Goal: Task Accomplishment & Management: Manage account settings

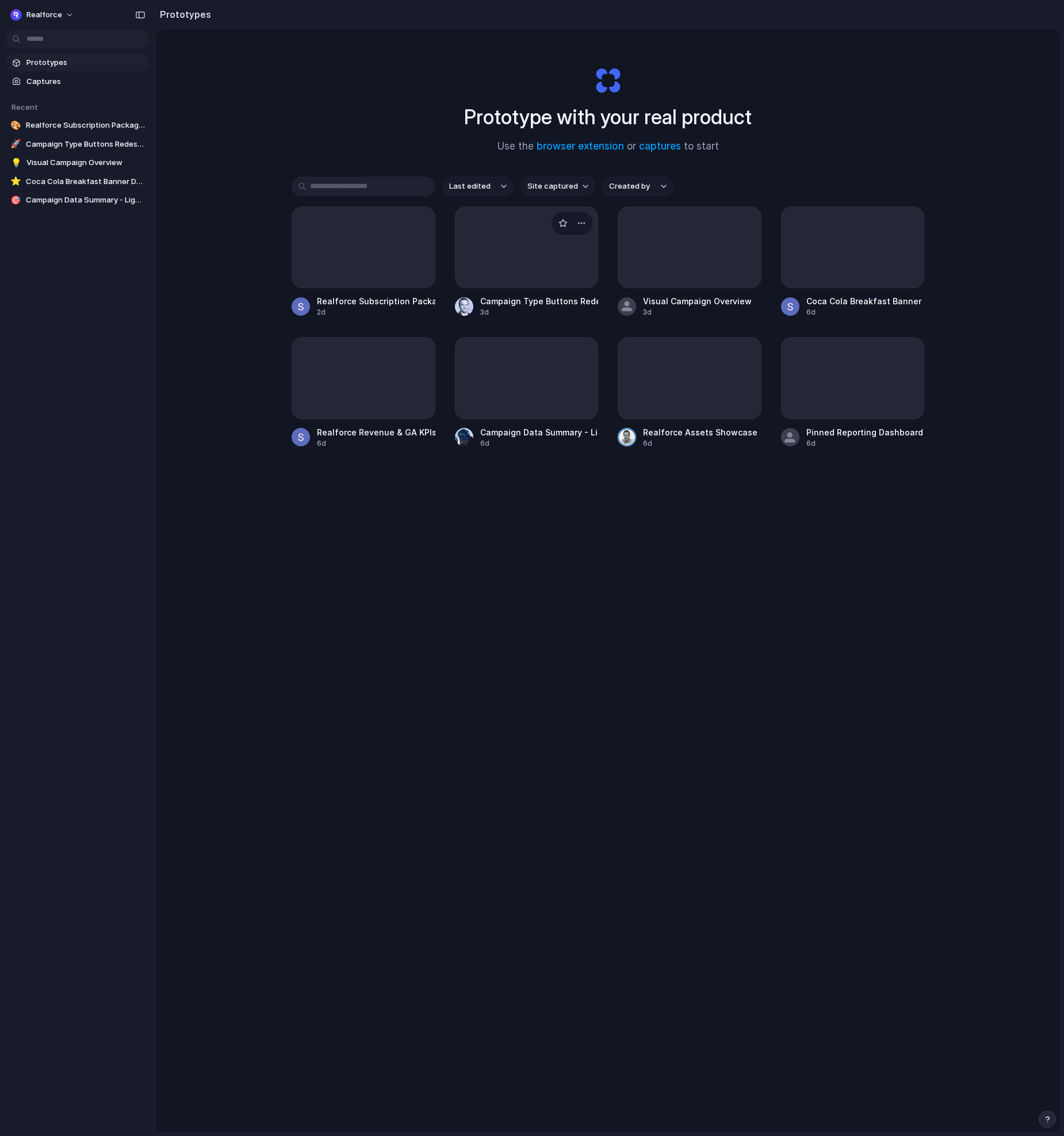
scroll to position [1, 0]
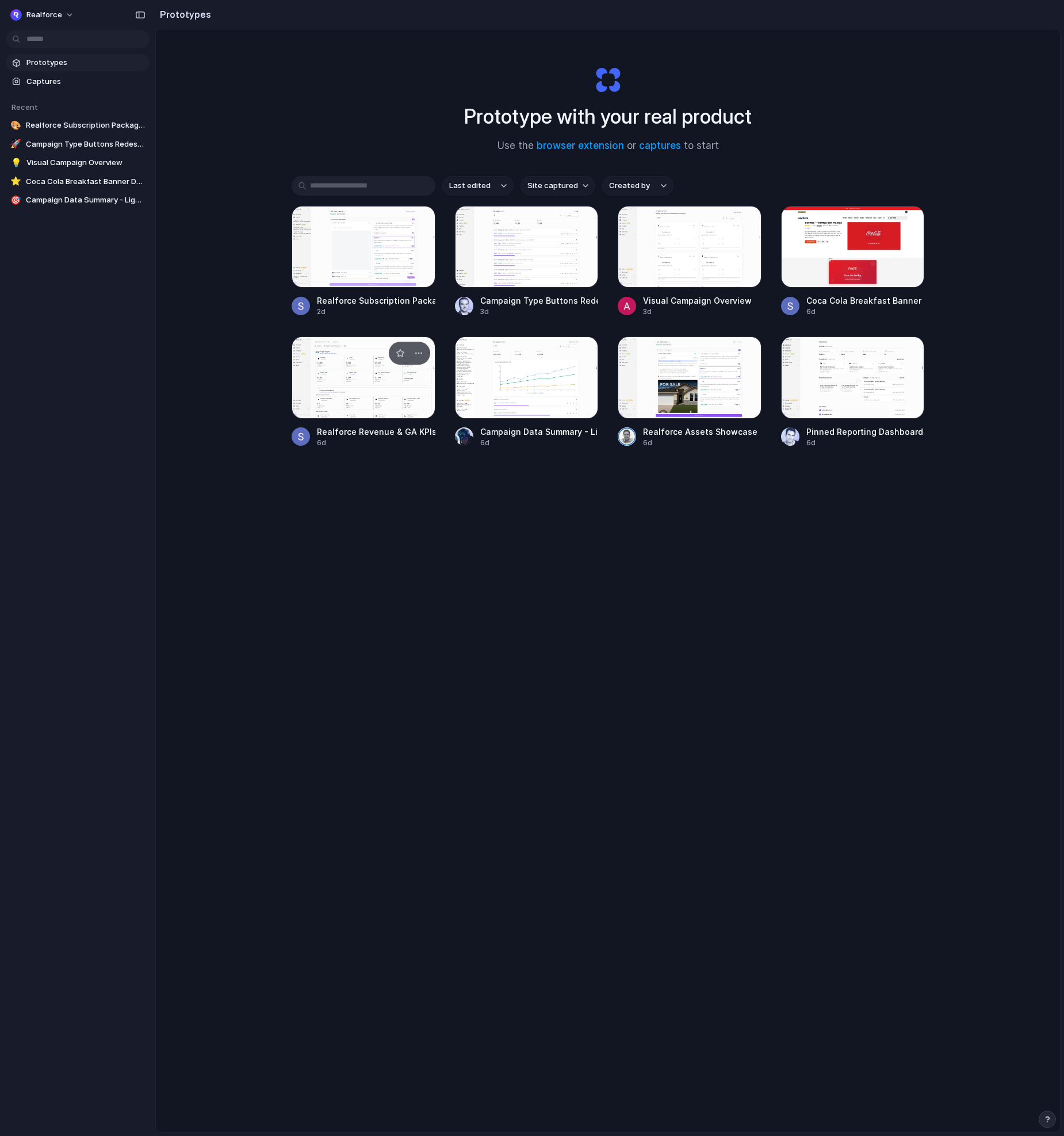
click at [355, 371] on div at bounding box center [363, 377] width 144 height 82
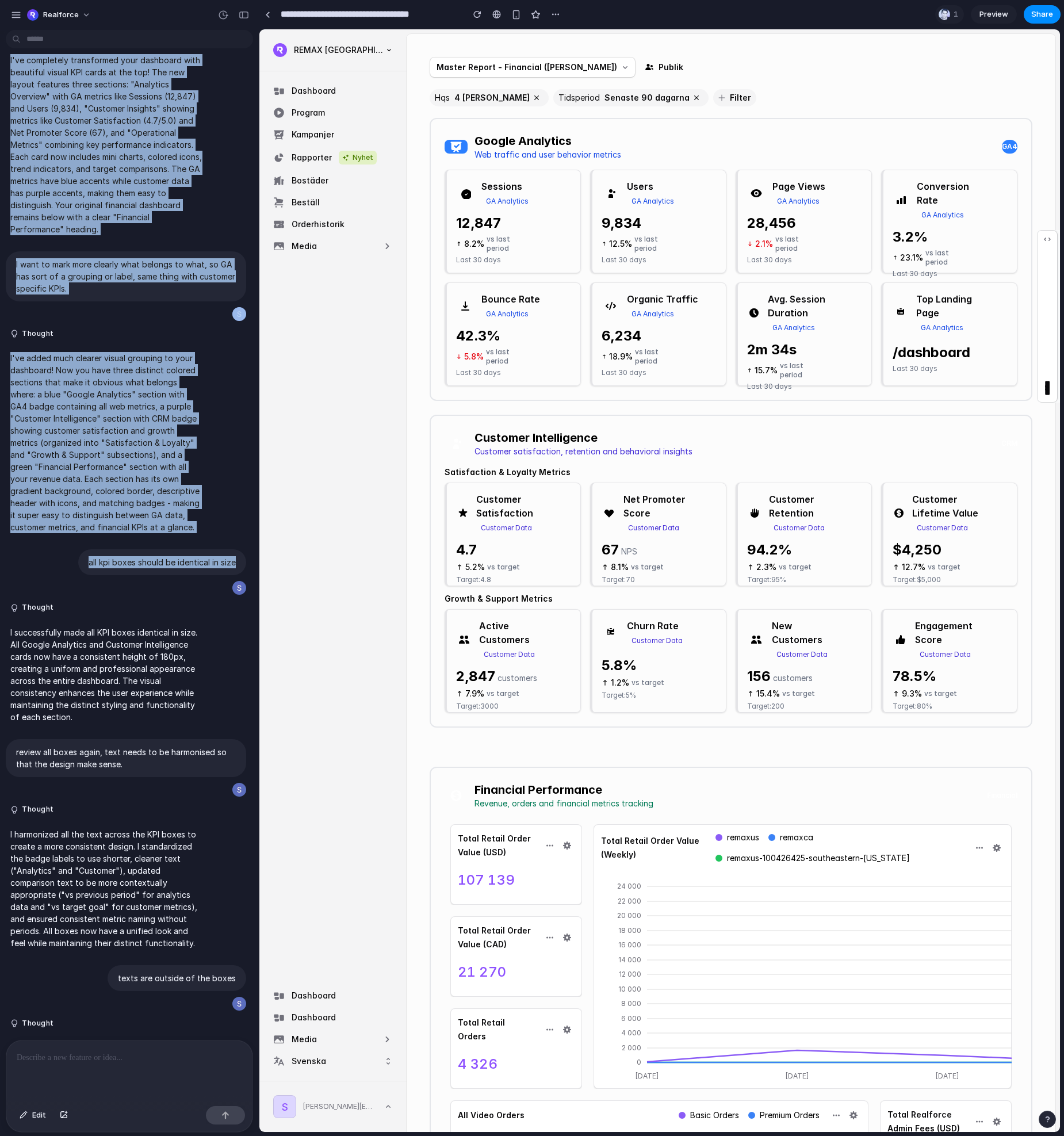
drag, startPoint x: -136, startPoint y: 424, endPoint x: -1099, endPoint y: 345, distance: 966.2
click at [0, 345] on html "Realforce I want this to include additional KPIs fetched from [GEOGRAPHIC_DATA]…" at bounding box center [532, 568] width 1064 height 1136
click at [3, 406] on div "I want this to include additional KPIs fetched from [GEOGRAPHIC_DATA]. Thought …" at bounding box center [125, 363] width 252 height 1342
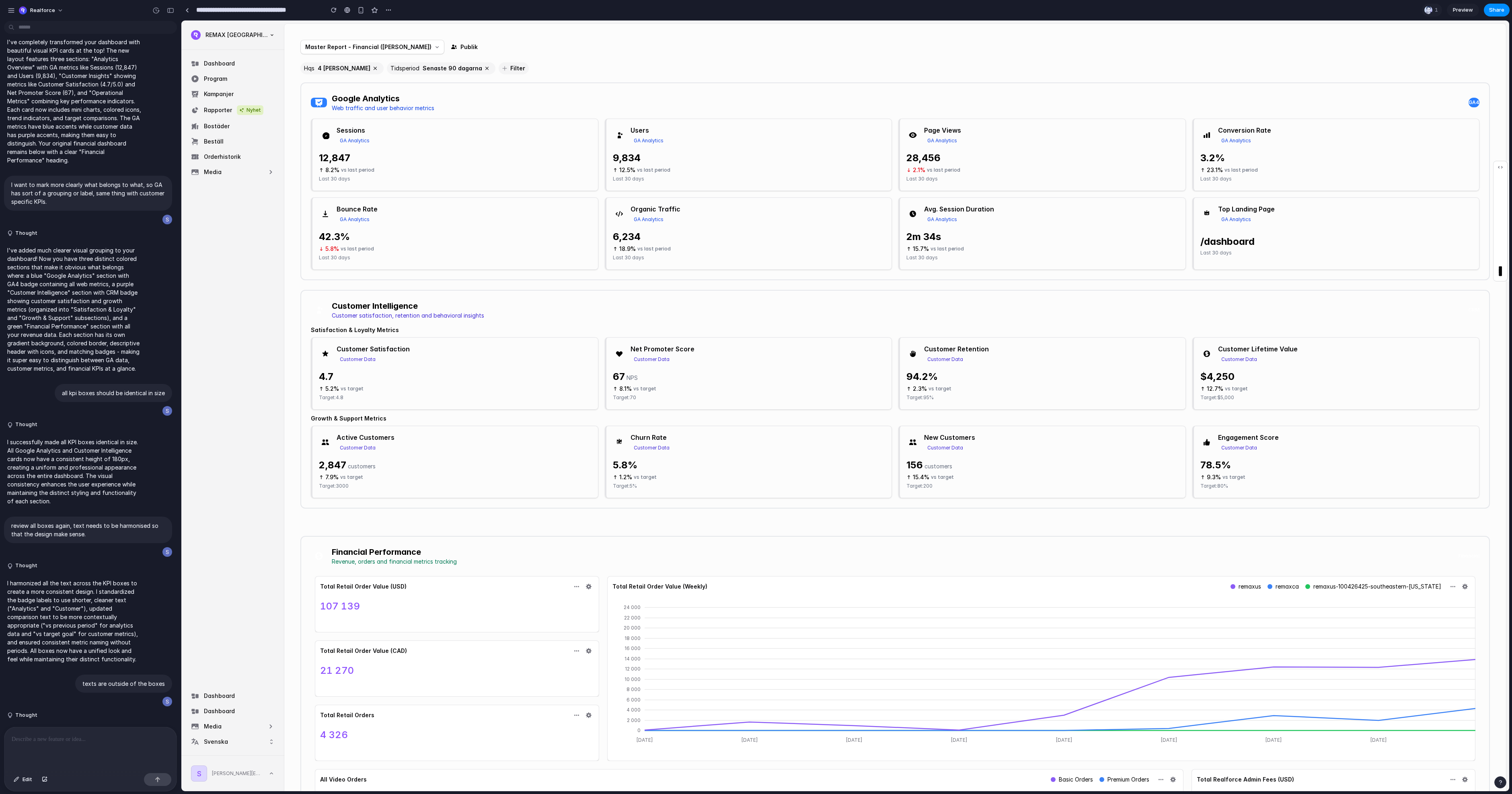
click at [743, 54] on div "Master Report - Financial ([PERSON_NAME]) Publik" at bounding box center [895, 47] width 1189 height 14
click at [186, 10] on div at bounding box center [188, 10] width 4 height 5
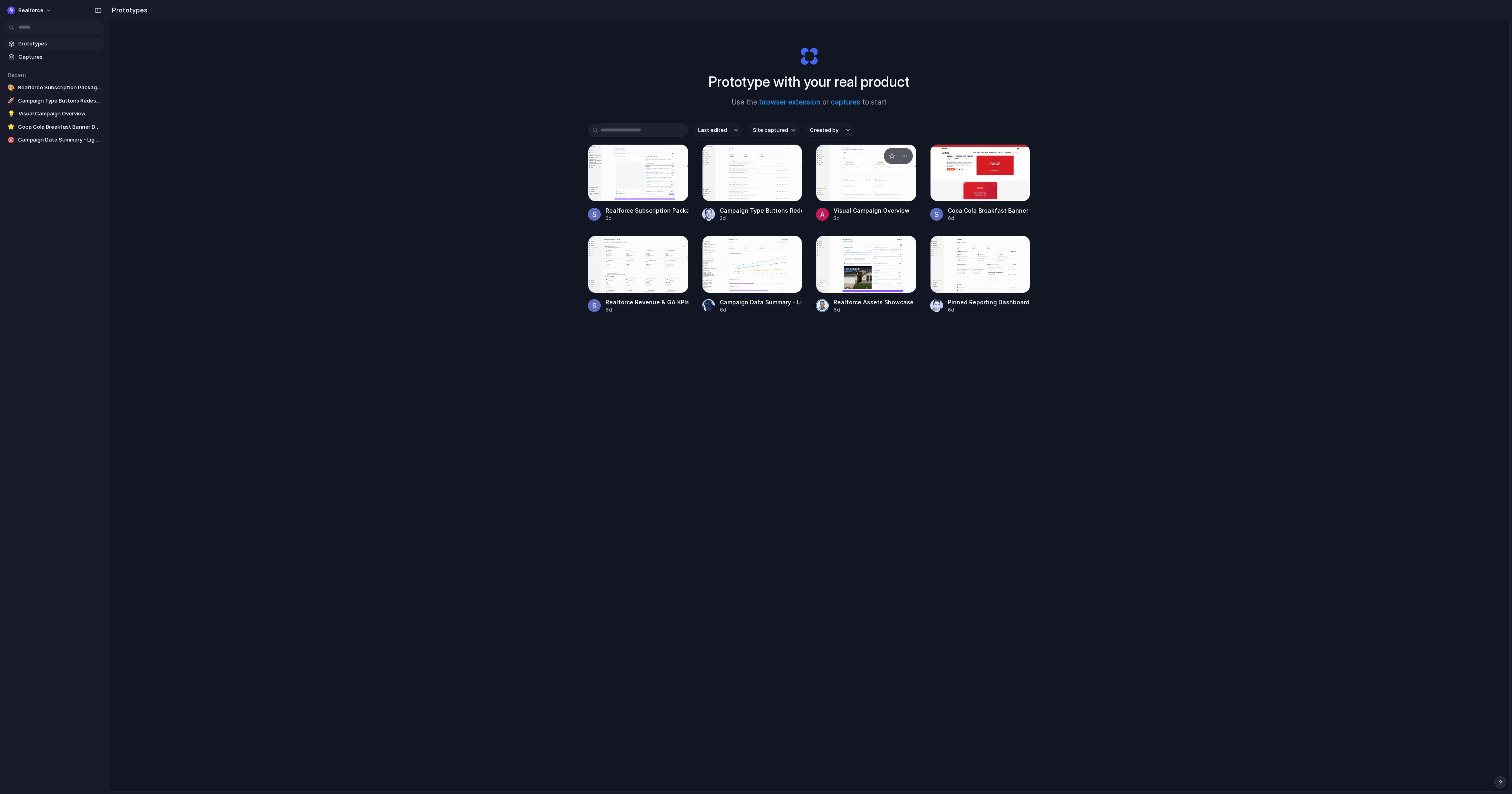
click at [743, 188] on div at bounding box center [866, 173] width 101 height 57
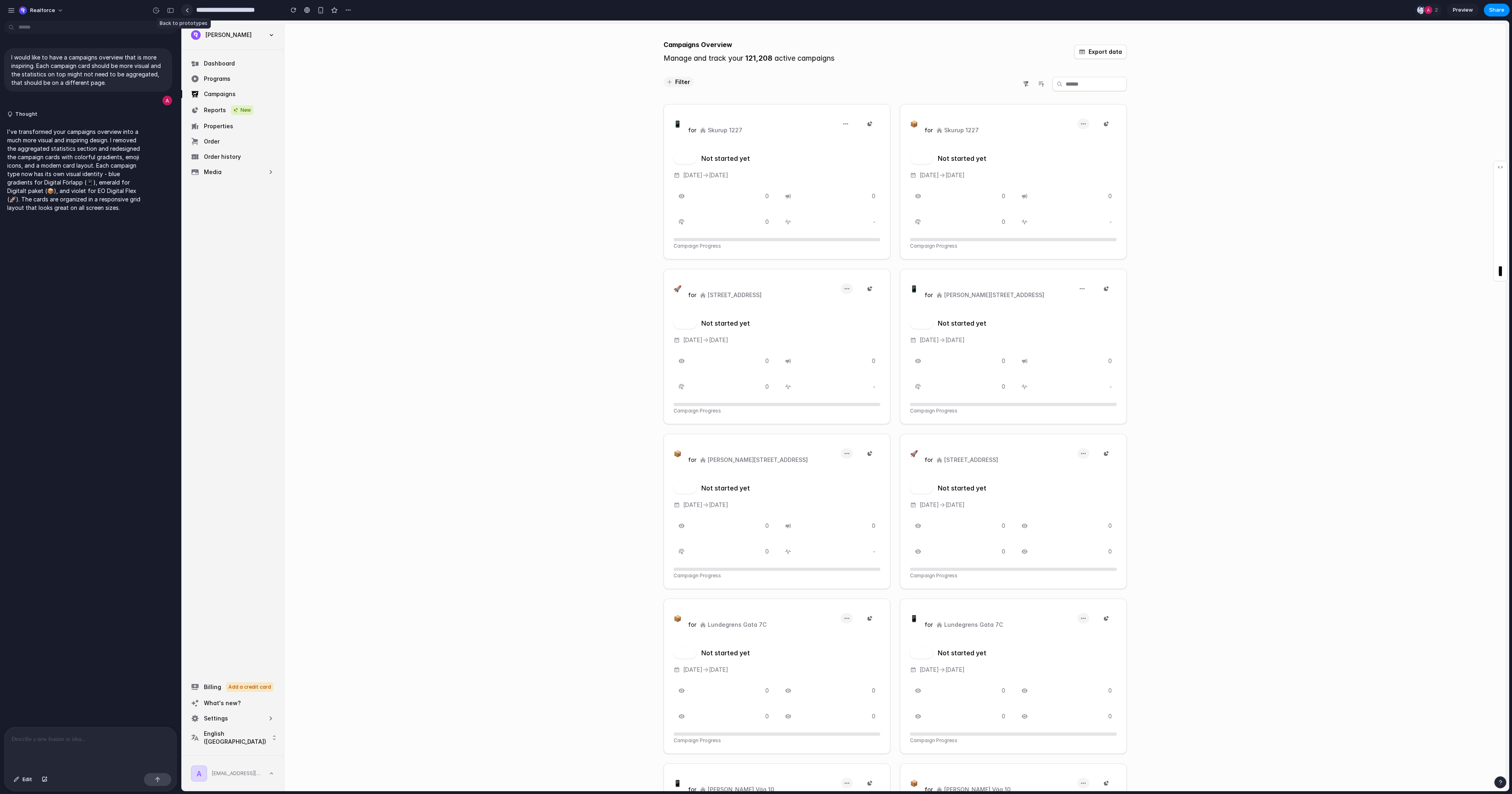
click at [191, 10] on link at bounding box center [187, 10] width 12 height 12
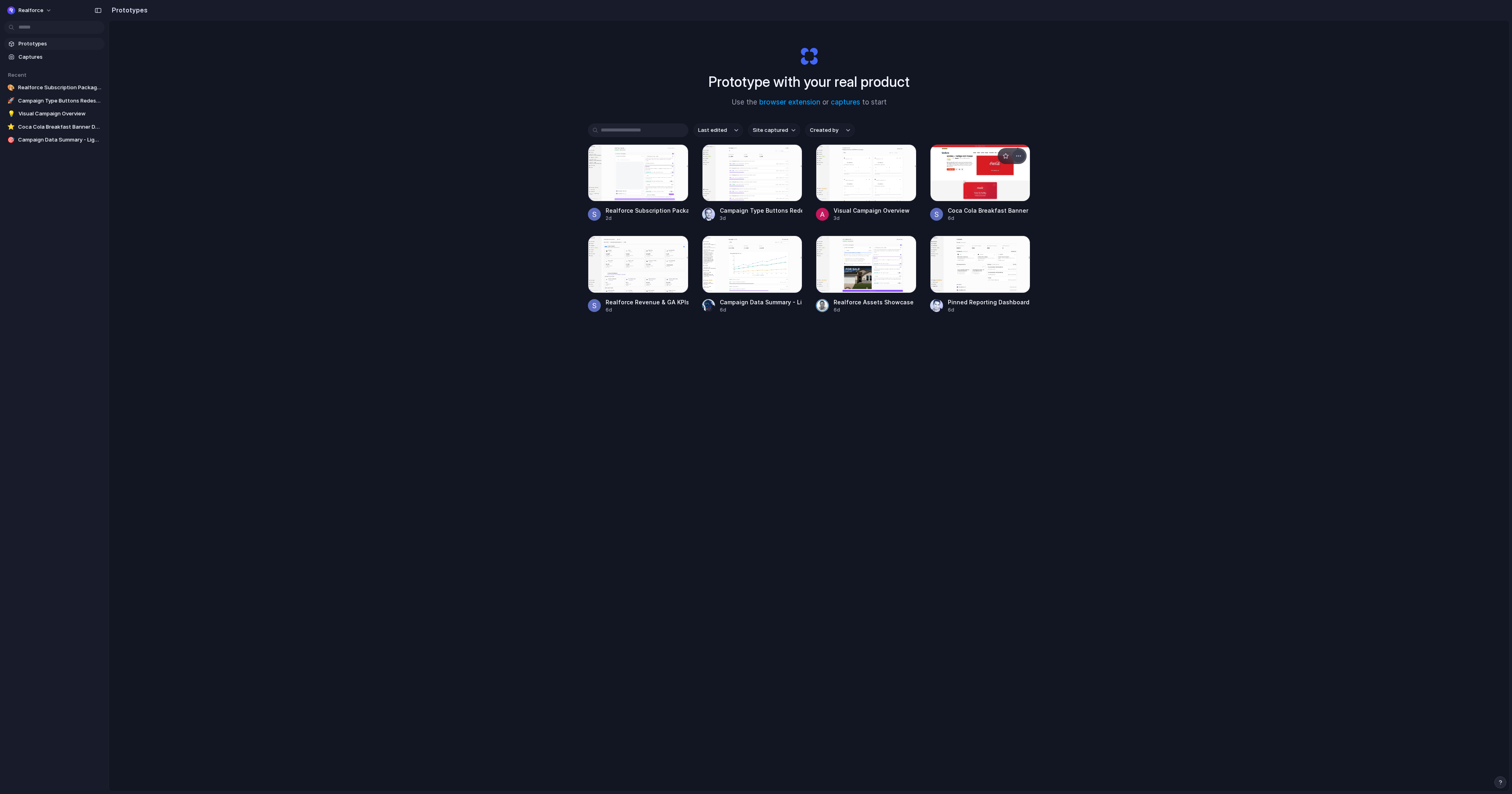
click at [743, 153] on div "button" at bounding box center [1018, 156] width 6 height 6
click at [743, 213] on span "Delete" at bounding box center [978, 213] width 17 height 8
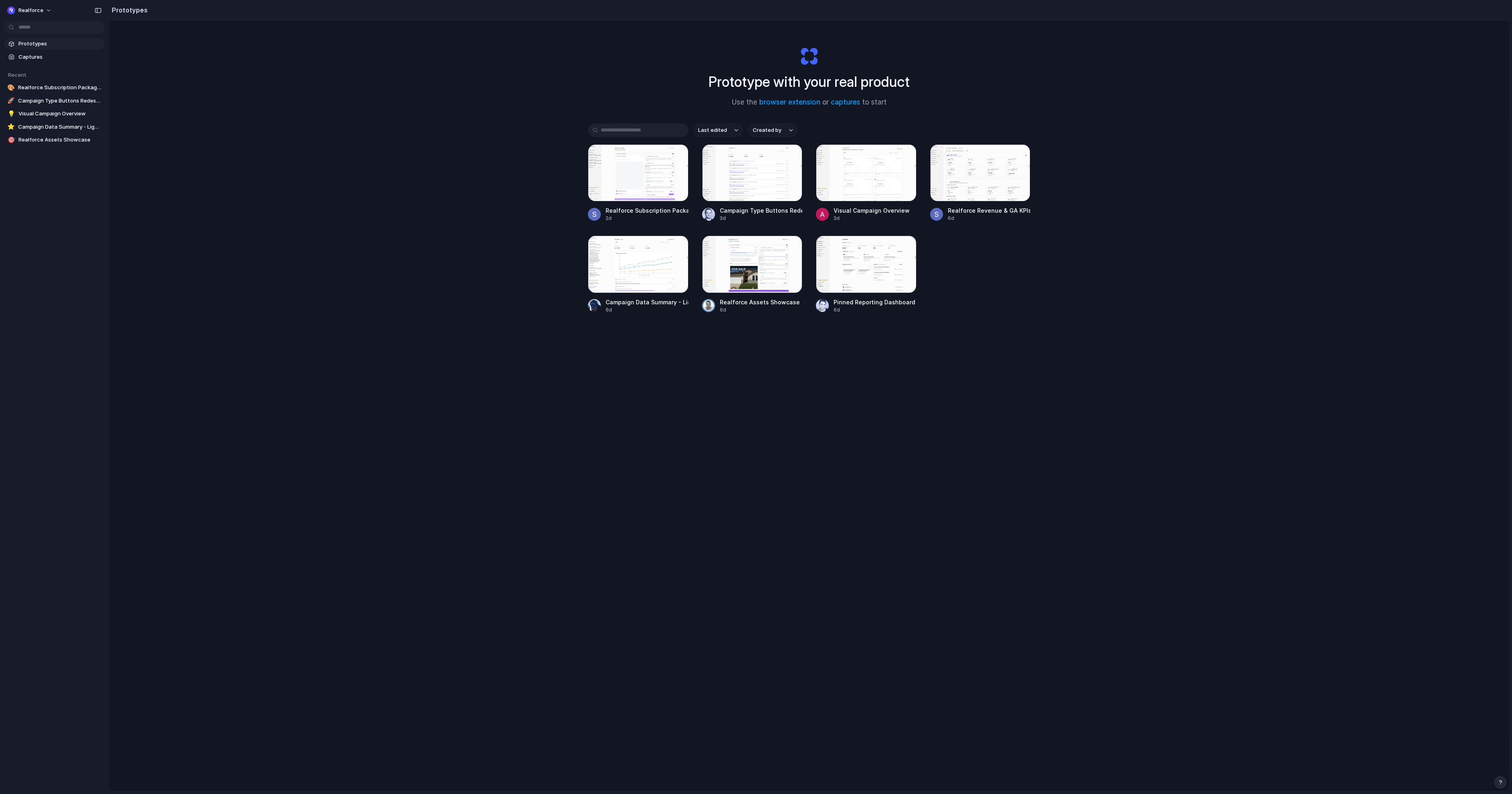
scroll to position [17, 0]
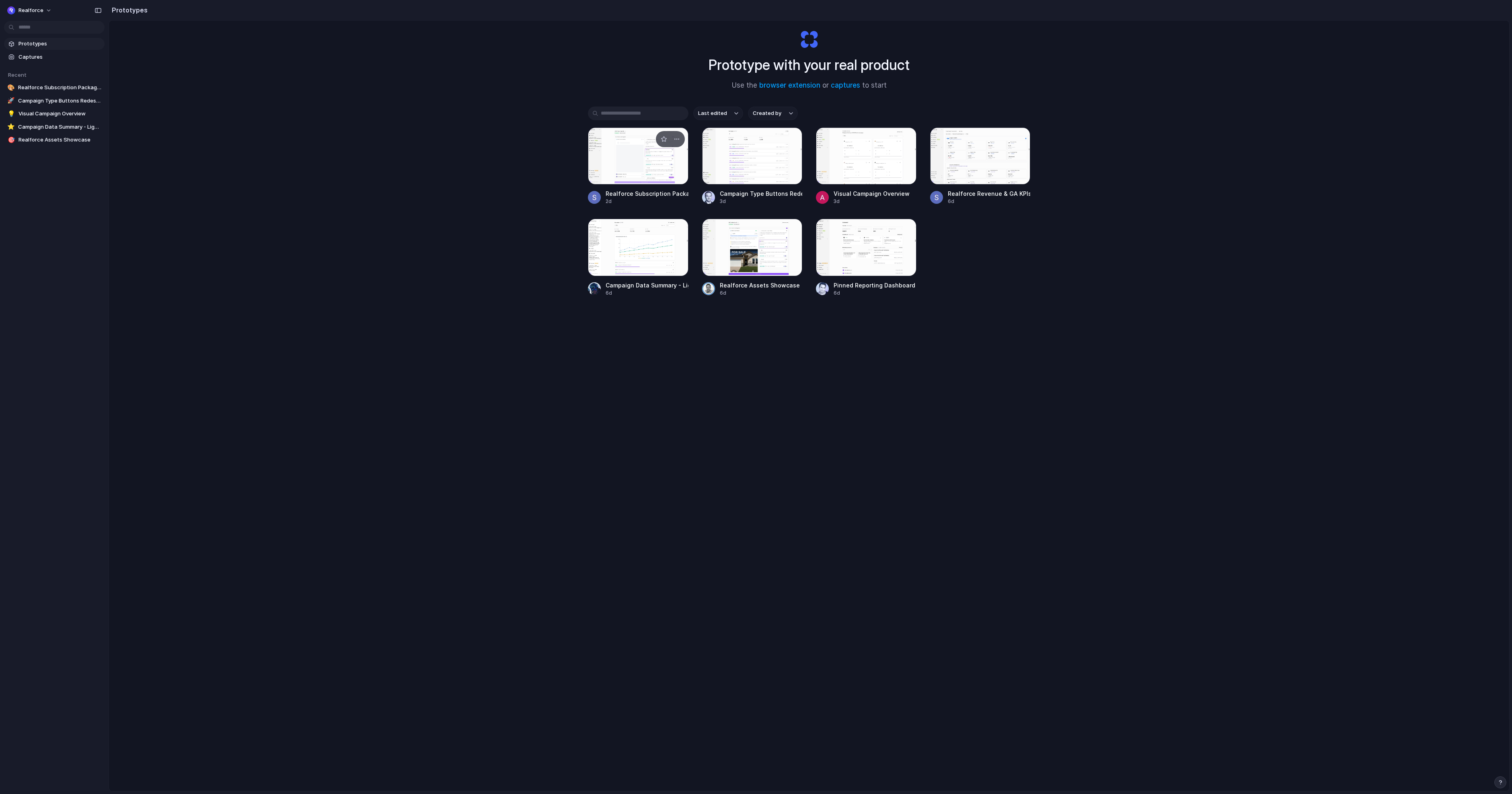
click at [626, 165] on div at bounding box center [638, 156] width 101 height 57
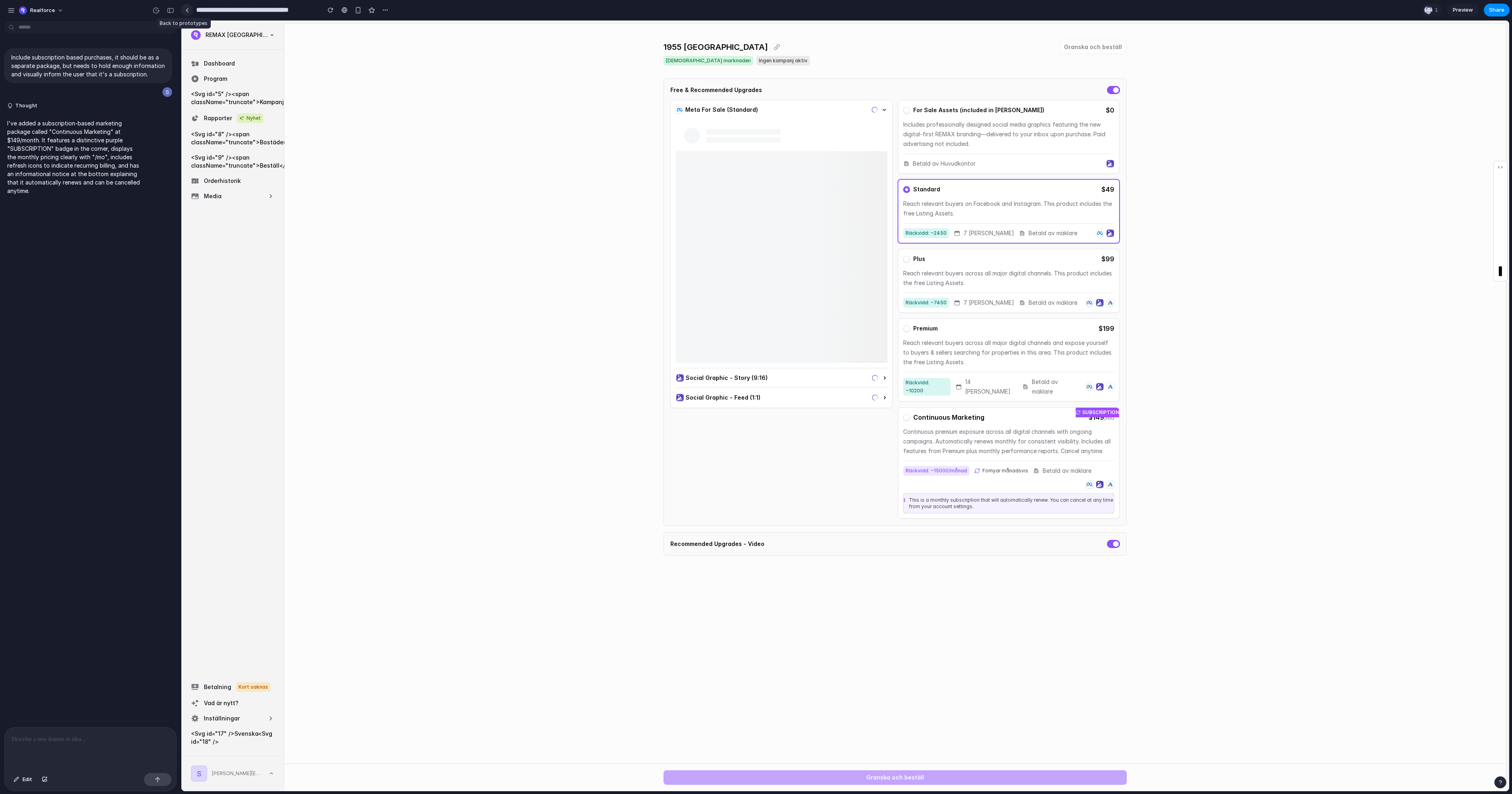
click at [189, 11] on link at bounding box center [187, 10] width 12 height 12
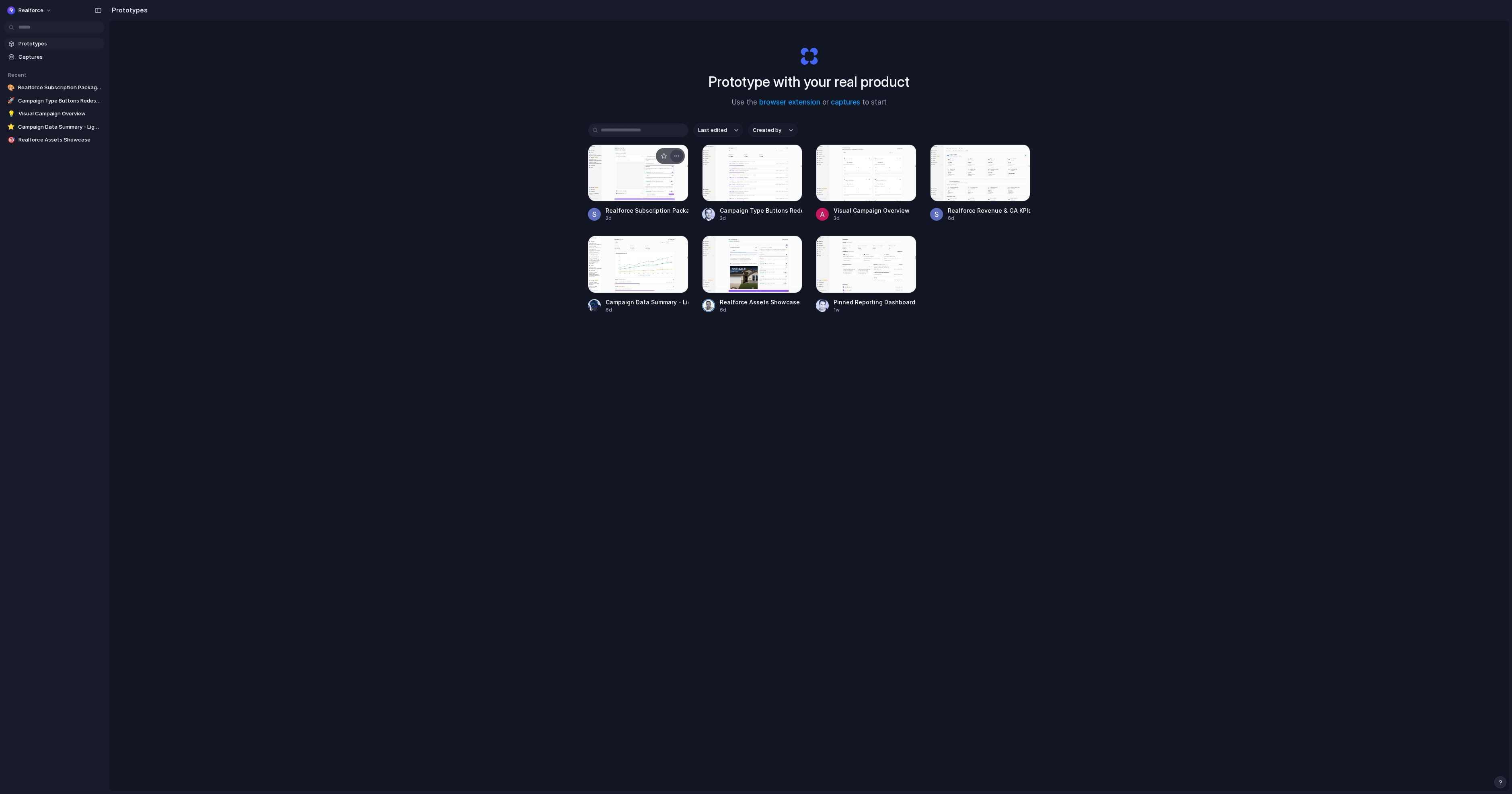
click at [681, 155] on button "button" at bounding box center [677, 156] width 13 height 13
click at [645, 212] on span "Delete" at bounding box center [636, 213] width 17 height 8
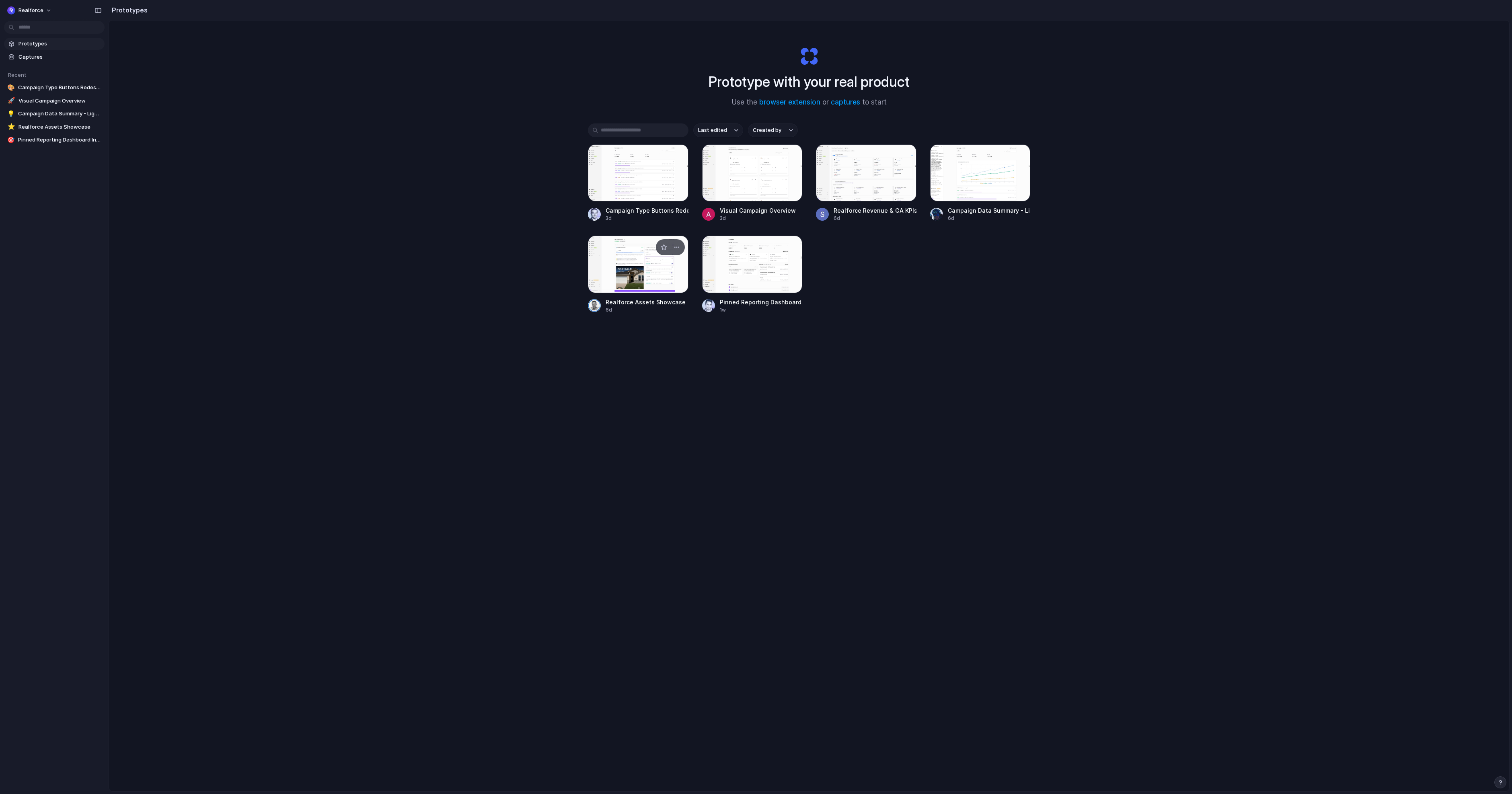
click at [614, 257] on div at bounding box center [638, 264] width 101 height 57
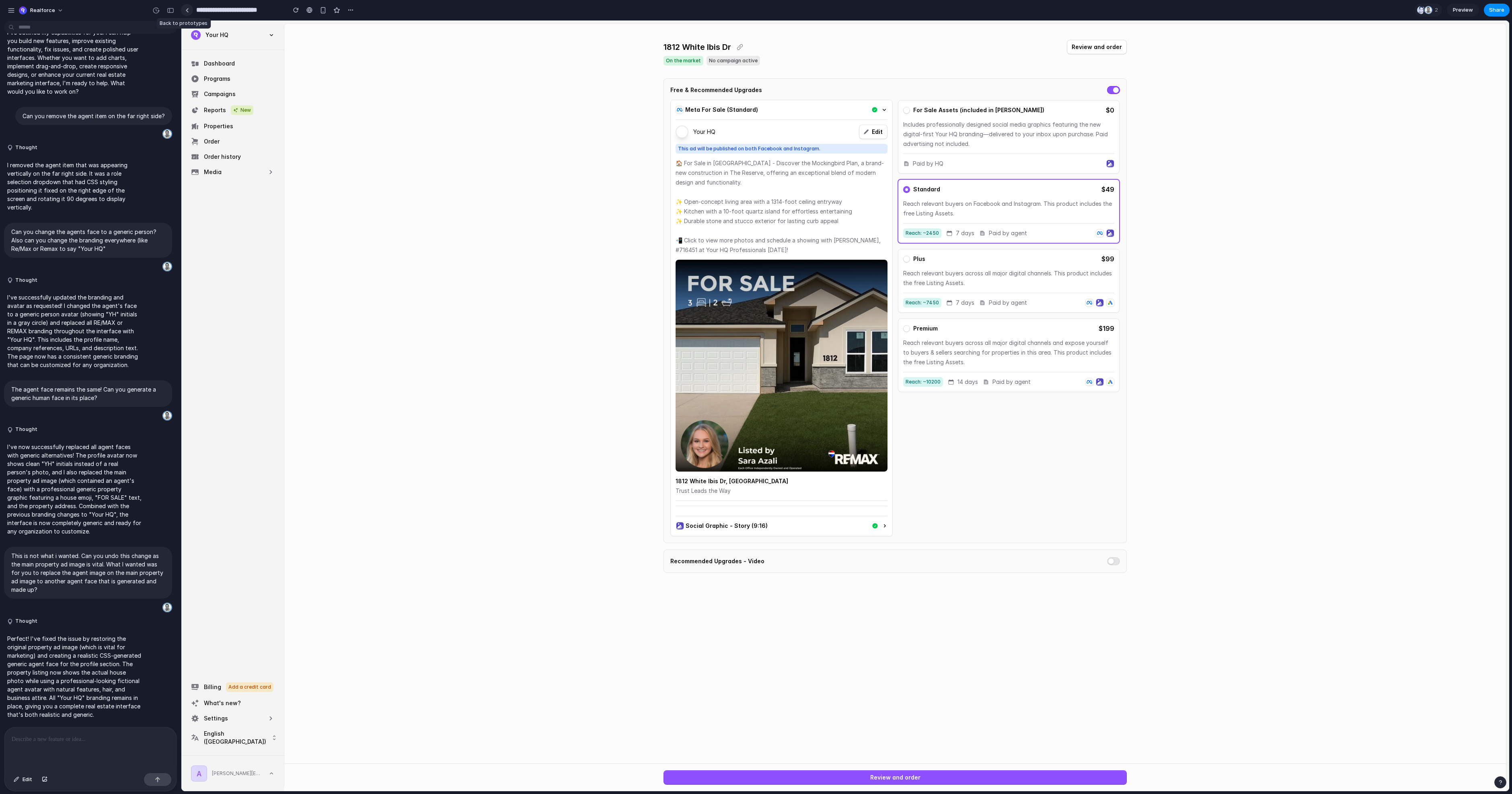
click at [188, 12] on link at bounding box center [187, 10] width 12 height 12
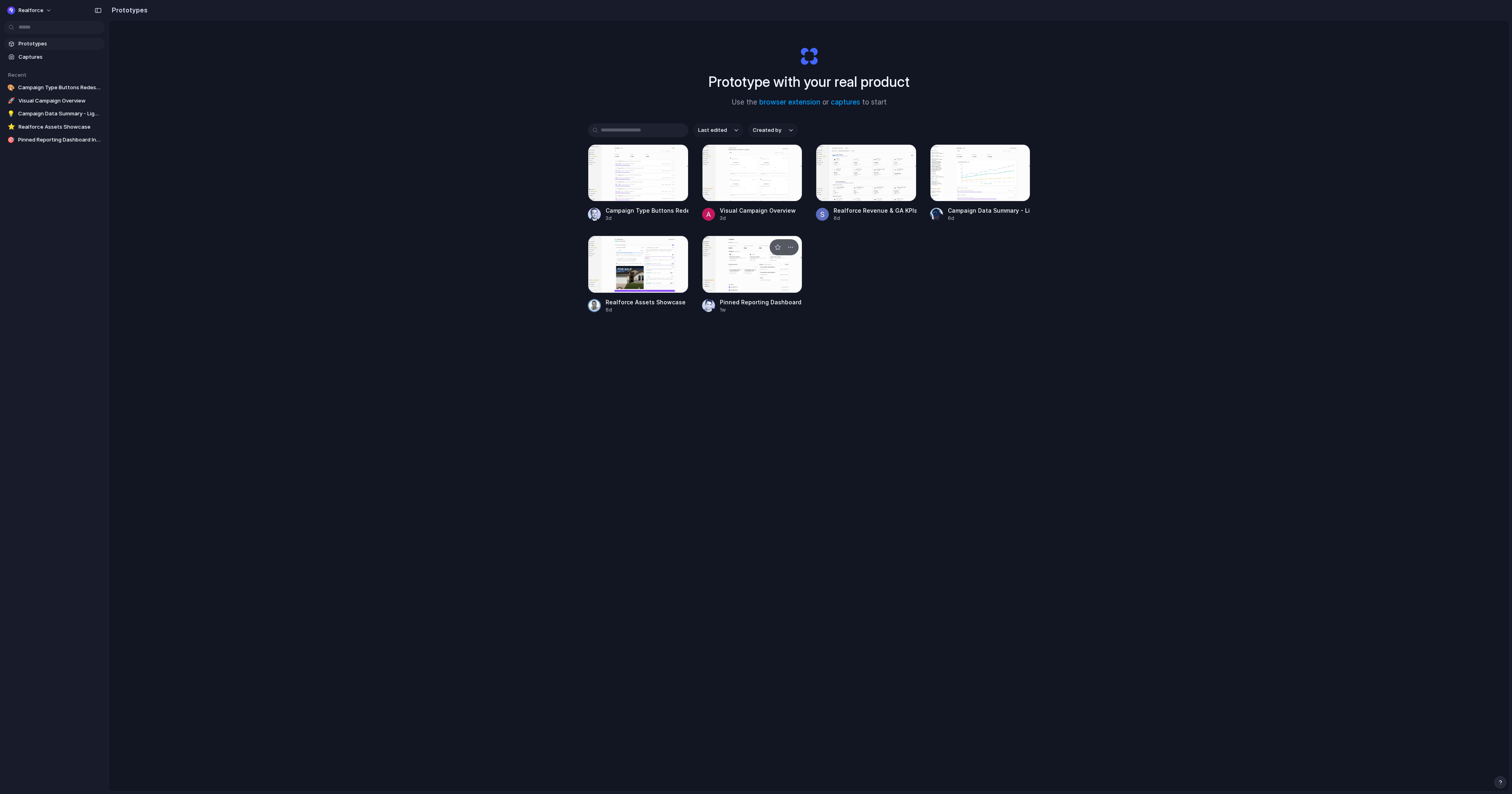
click at [741, 267] on div at bounding box center [752, 264] width 101 height 57
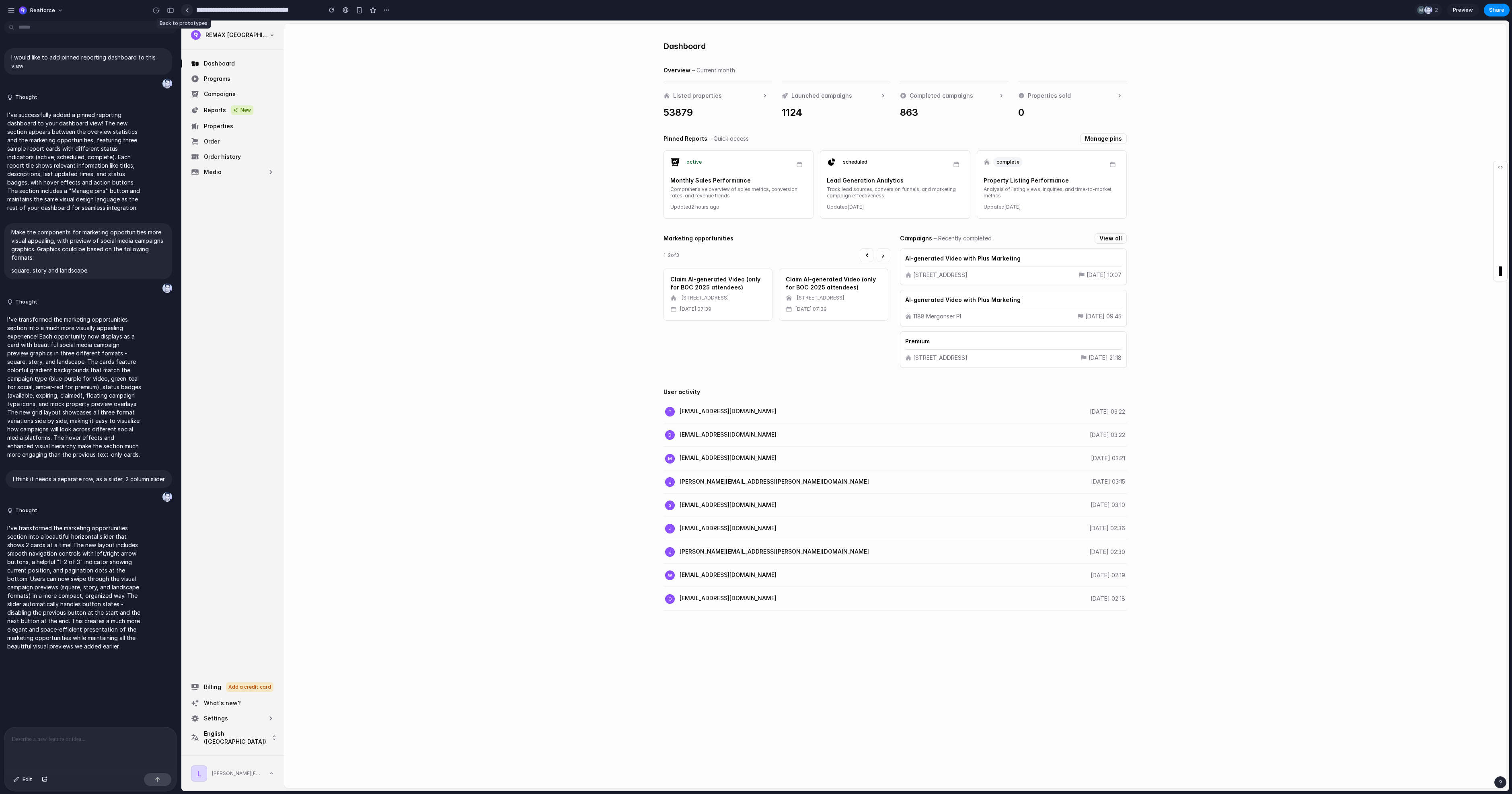
click at [186, 10] on div at bounding box center [188, 10] width 4 height 5
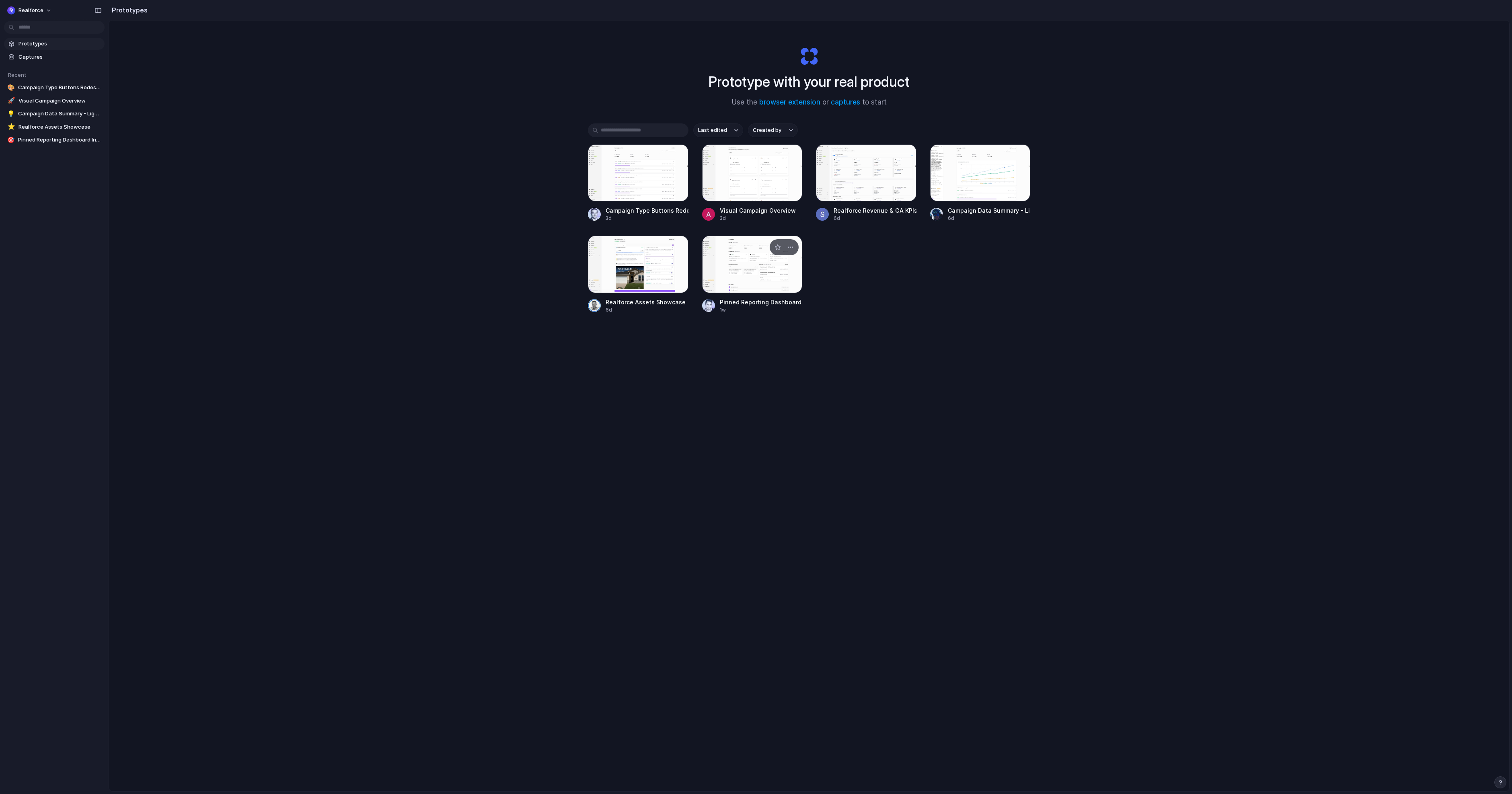
click at [743, 270] on div at bounding box center [752, 264] width 101 height 57
click at [743, 177] on div at bounding box center [980, 173] width 101 height 57
